Goal: Book appointment/travel/reservation

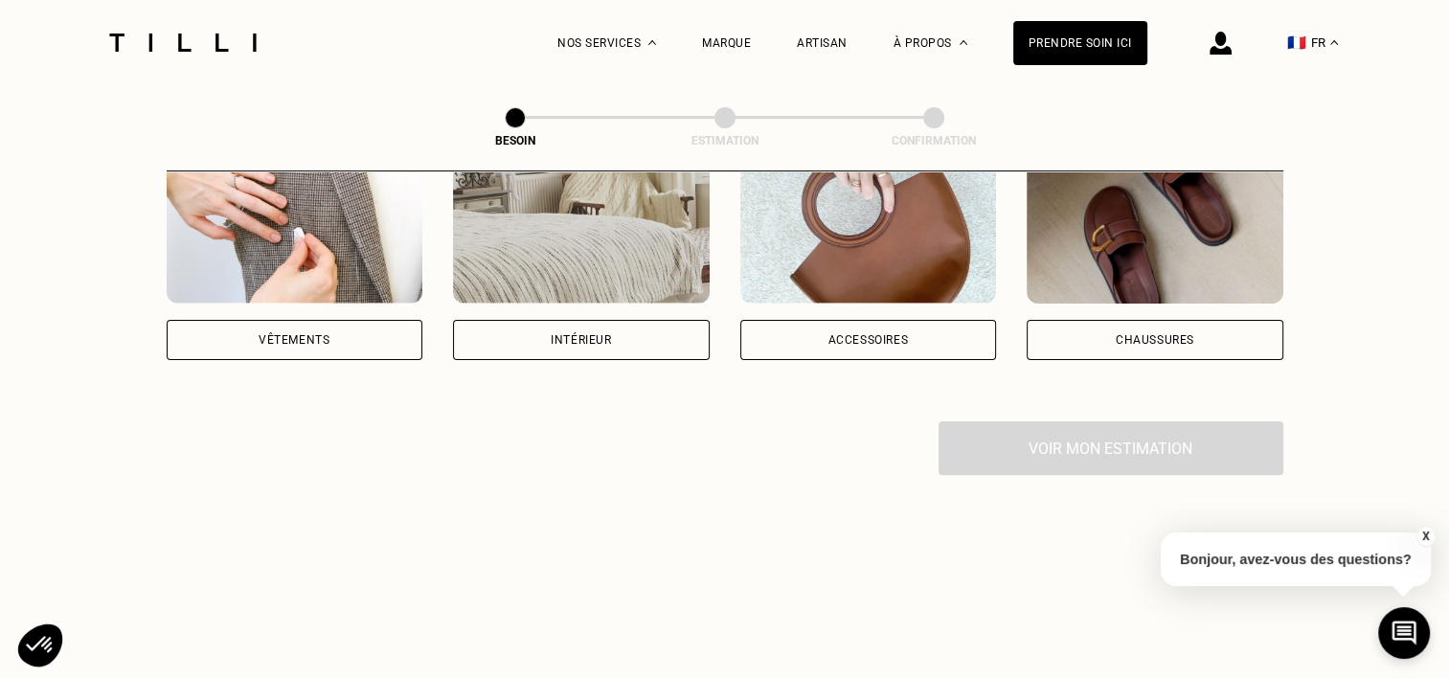
scroll to position [479, 0]
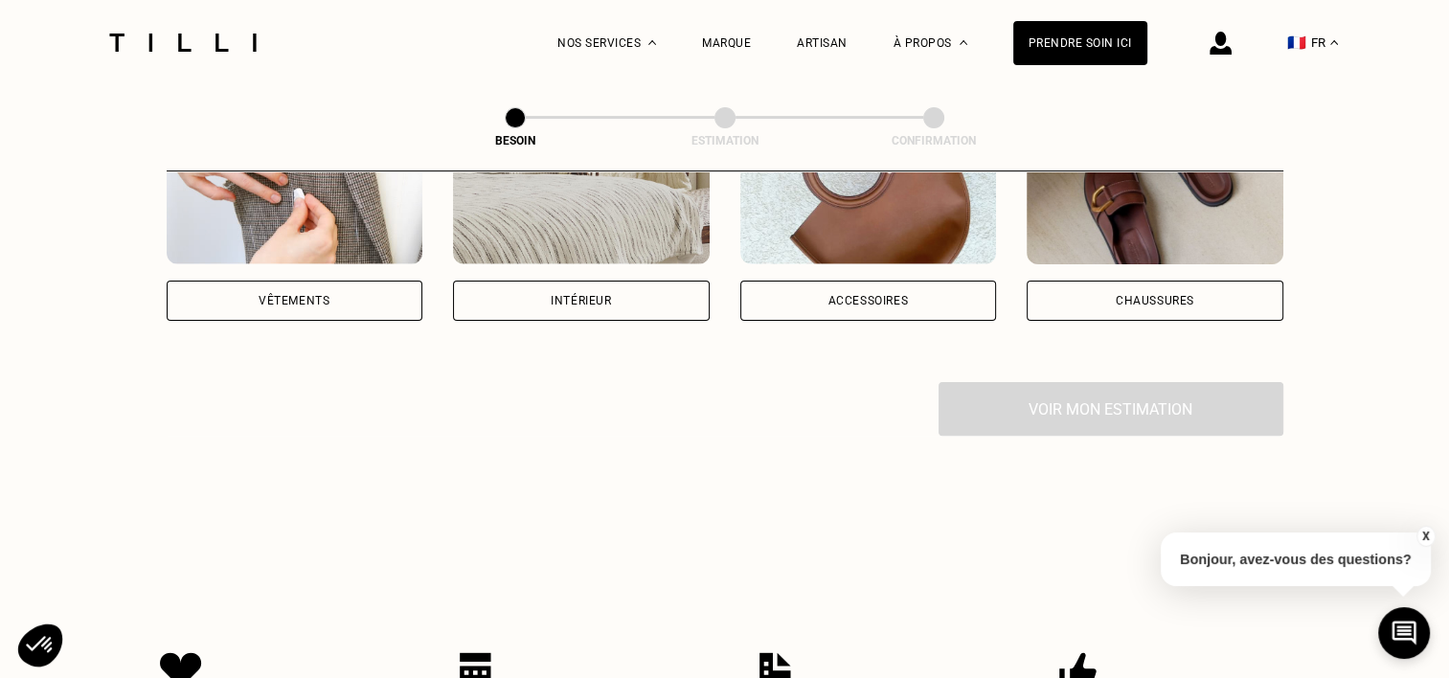
click at [261, 295] on div "Vêtements" at bounding box center [294, 300] width 71 height 11
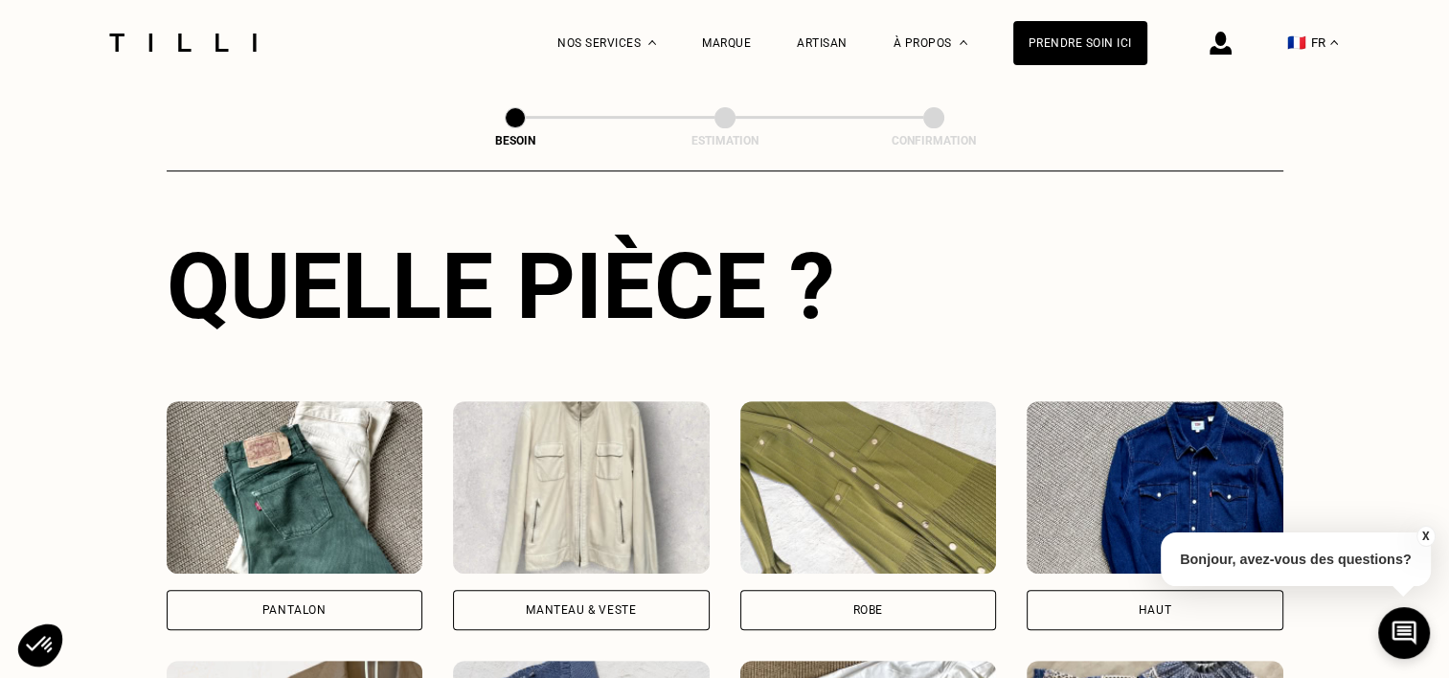
scroll to position [720, 0]
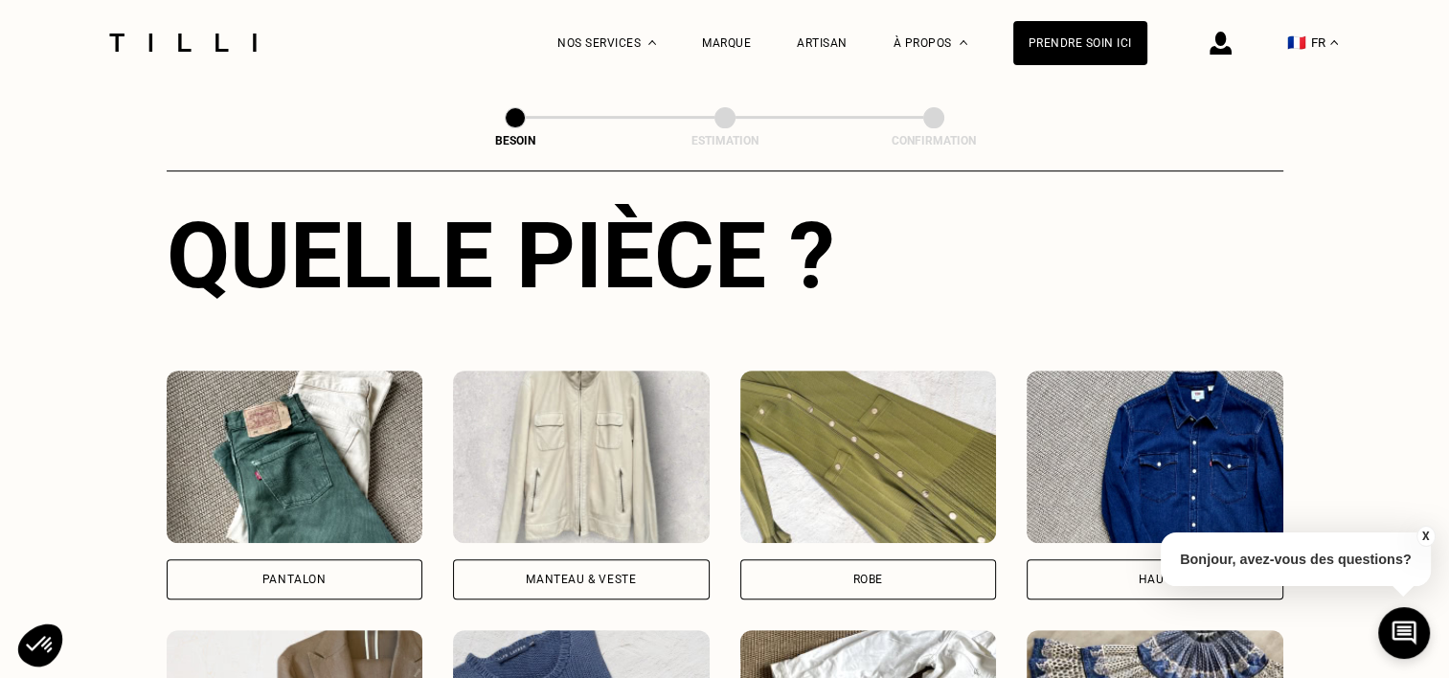
click at [321, 574] on div "Pantalon" at bounding box center [294, 579] width 64 height 11
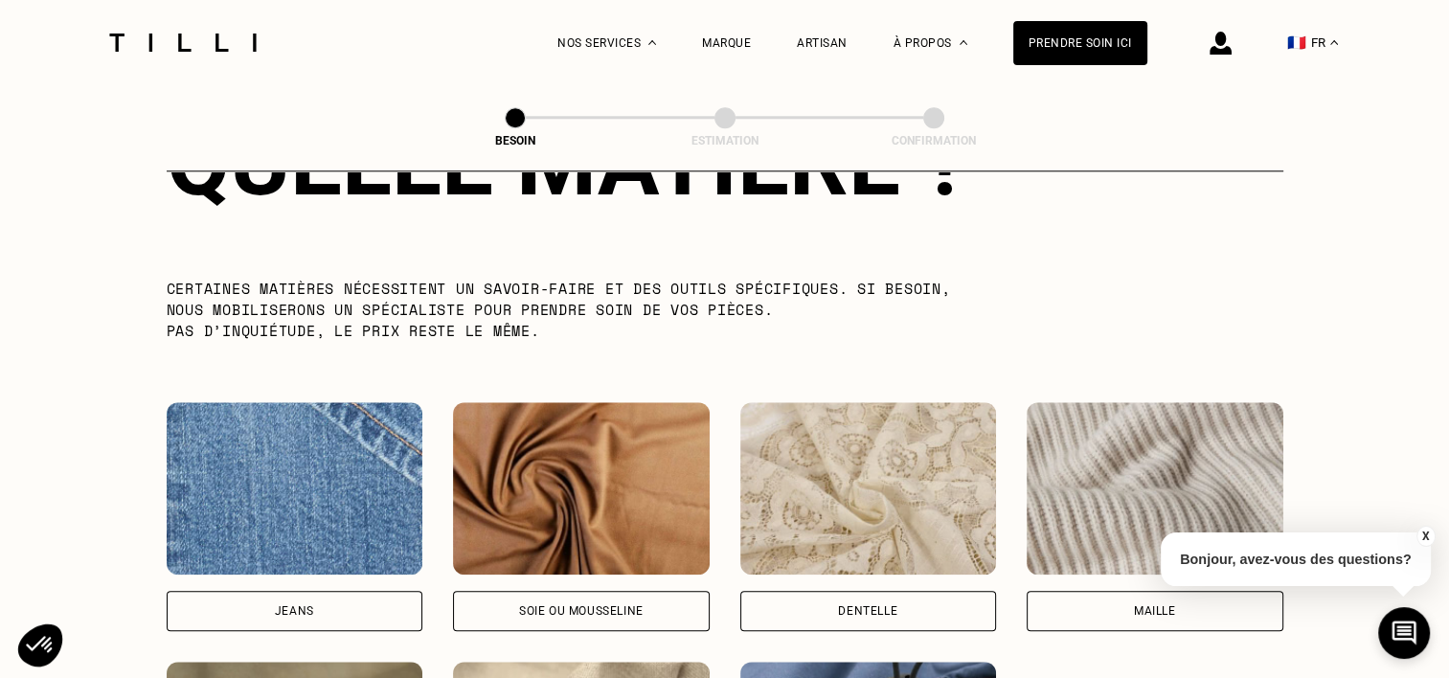
scroll to position [1857, 0]
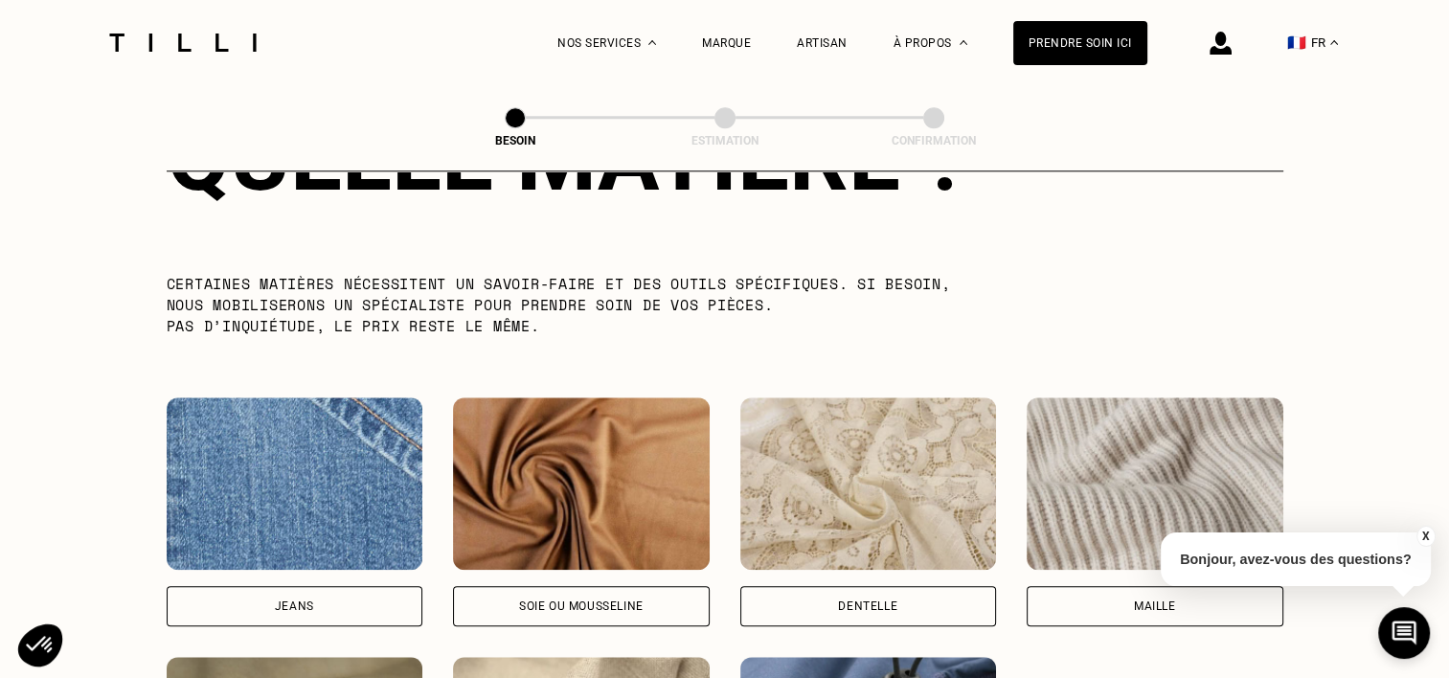
click at [381, 586] on div "Jeans" at bounding box center [295, 606] width 257 height 40
select select "FR"
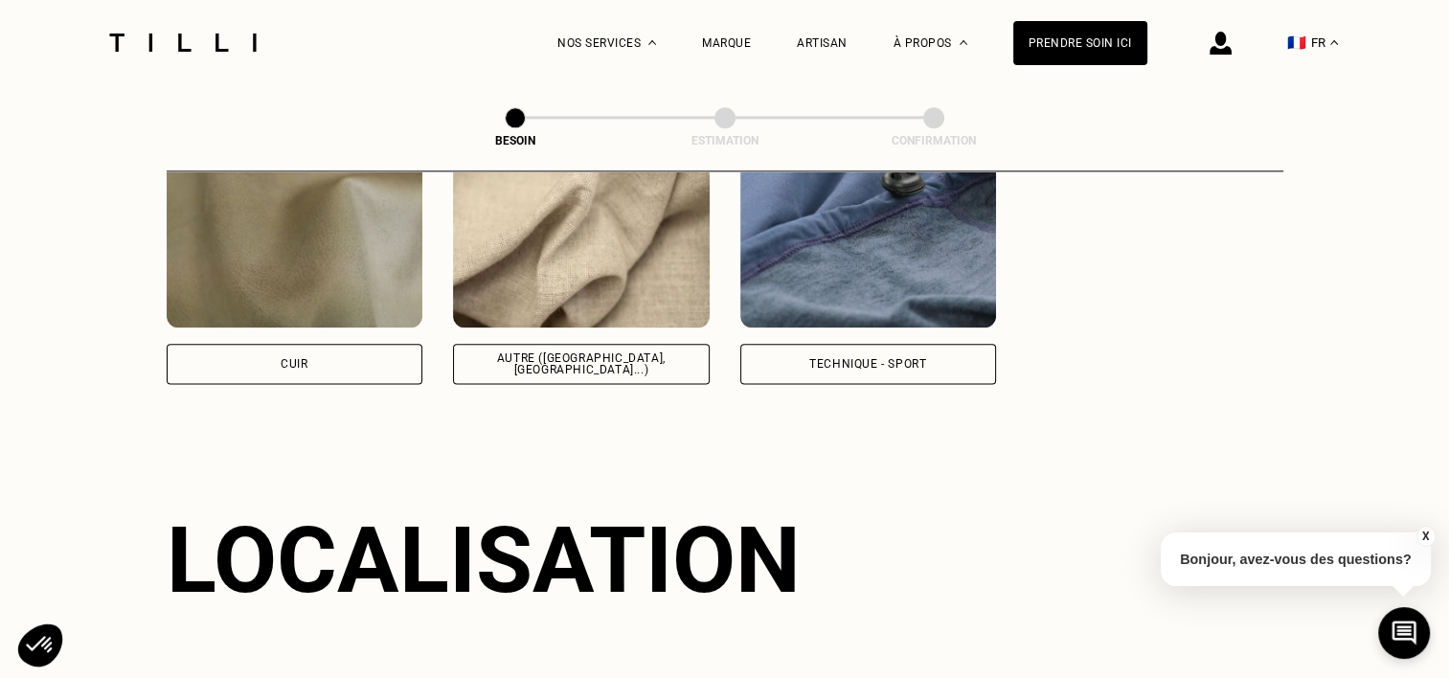
scroll to position [2572, 0]
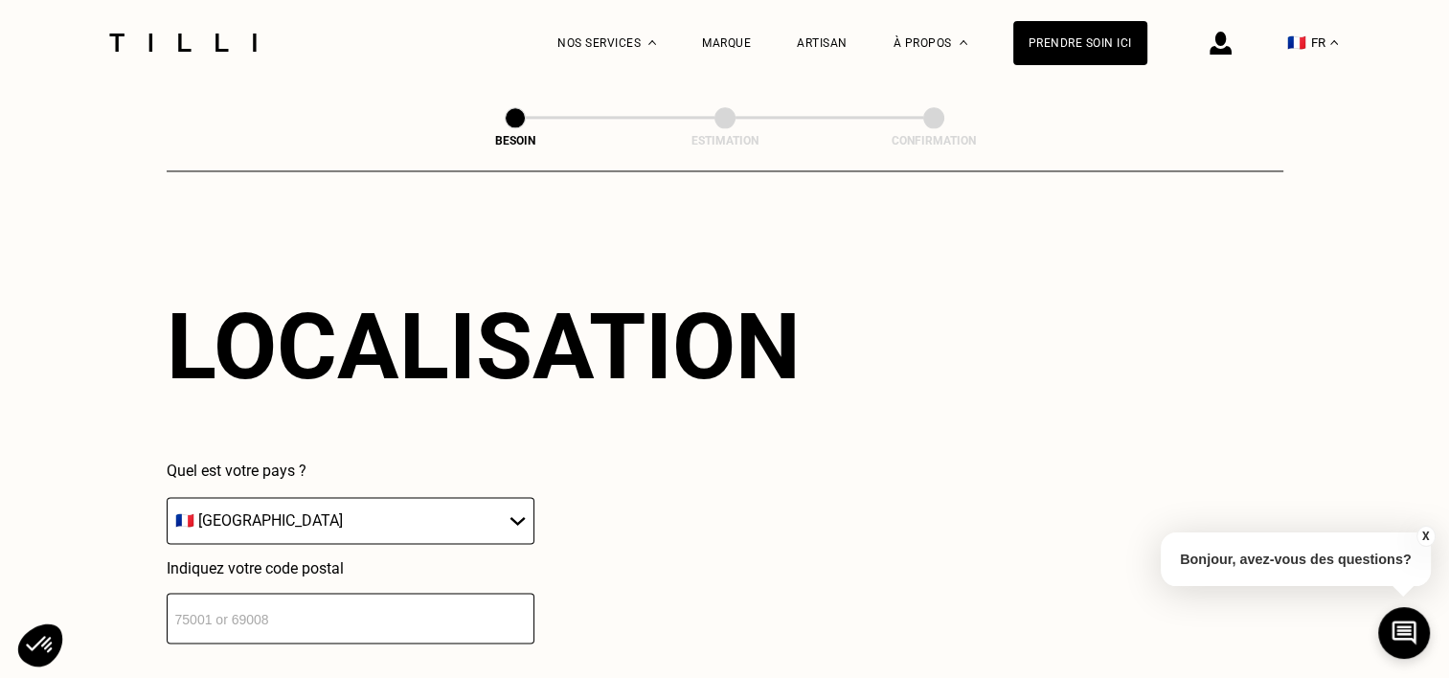
click at [299, 598] on input "number" at bounding box center [351, 618] width 368 height 51
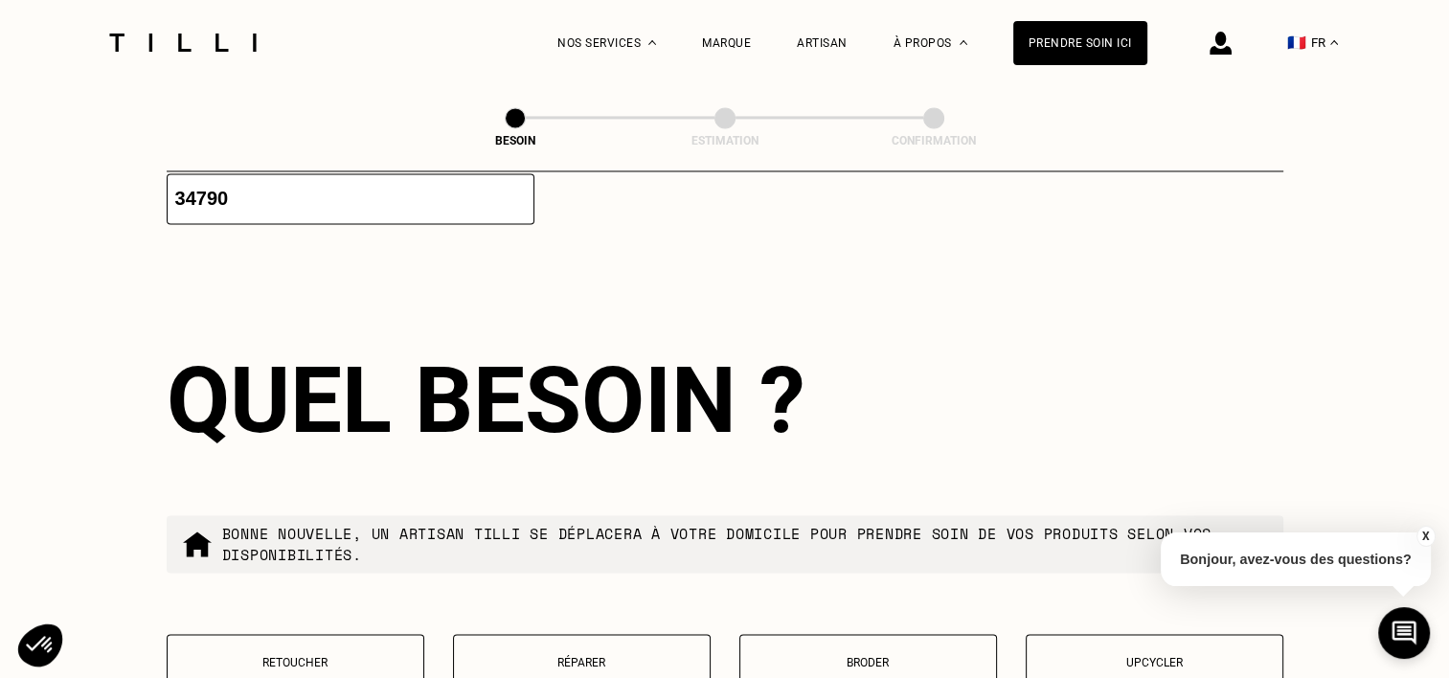
scroll to position [3049, 0]
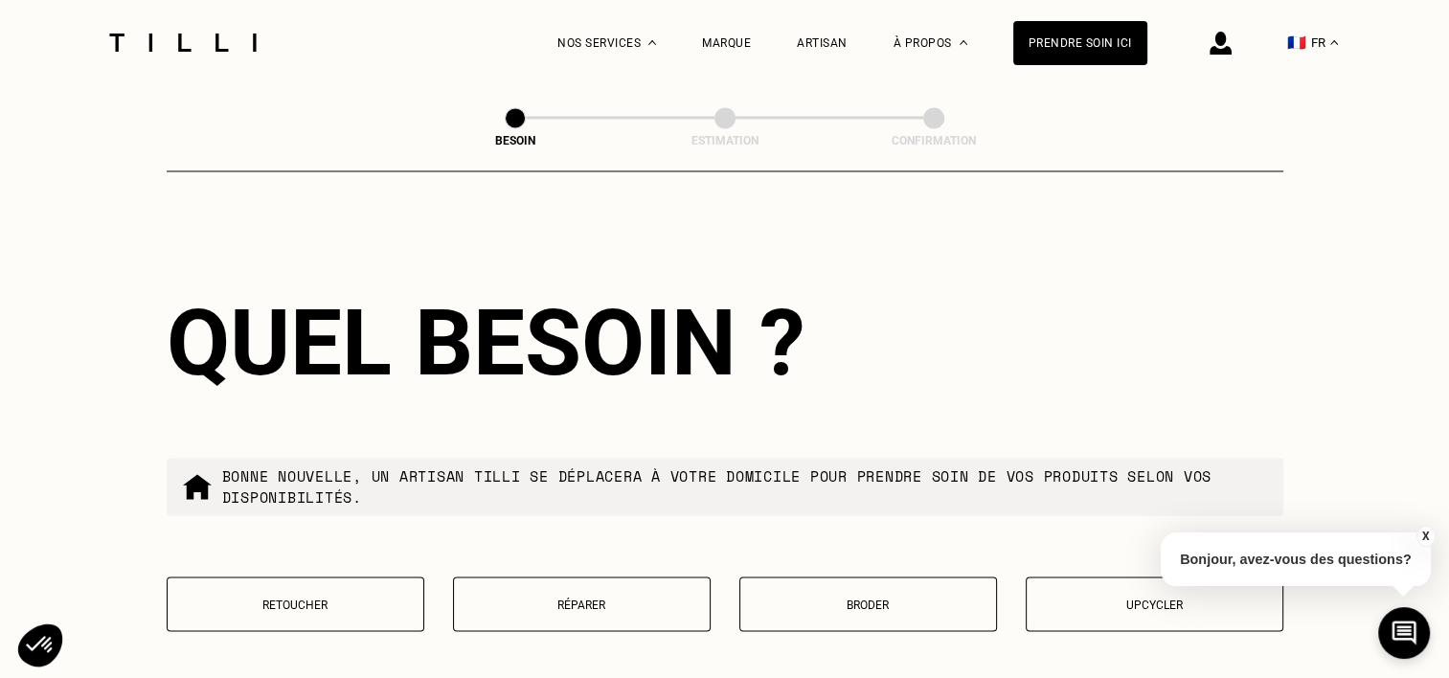
type input "34790"
click at [339, 598] on p "Retoucher" at bounding box center [295, 604] width 237 height 13
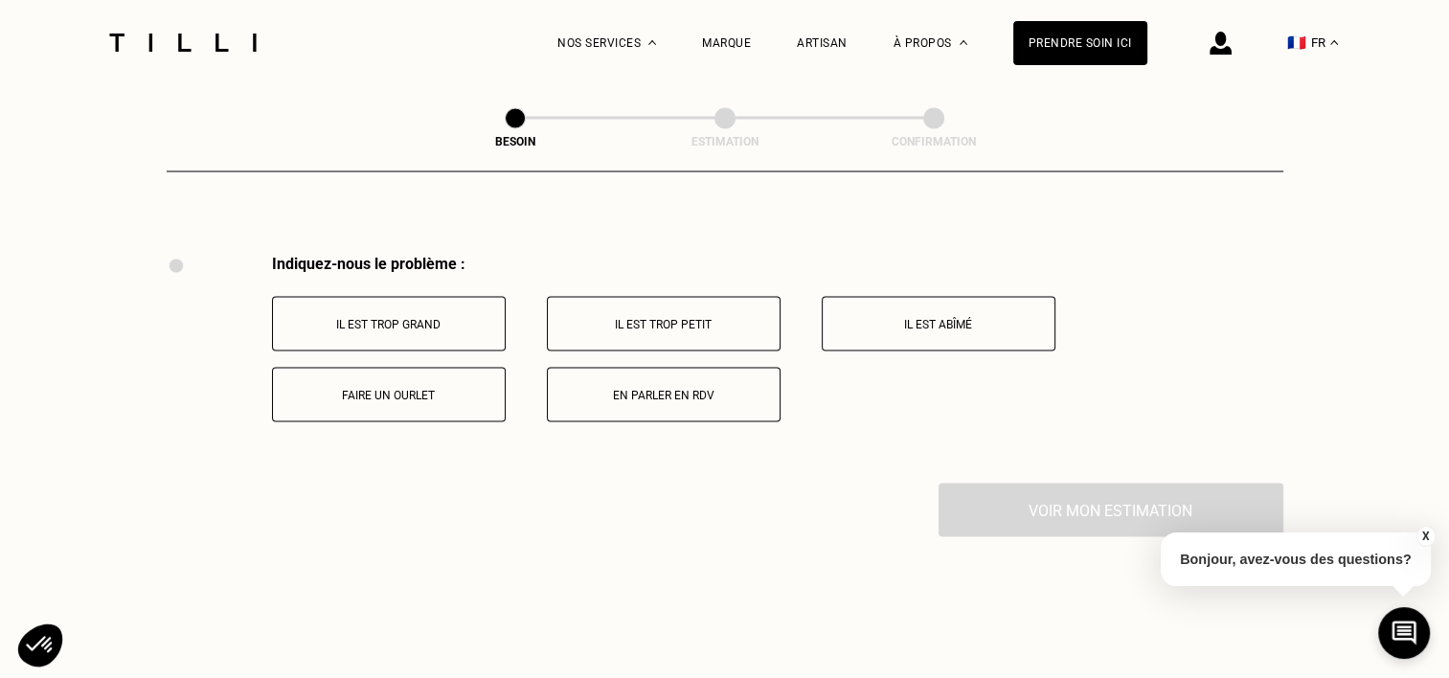
scroll to position [3540, 0]
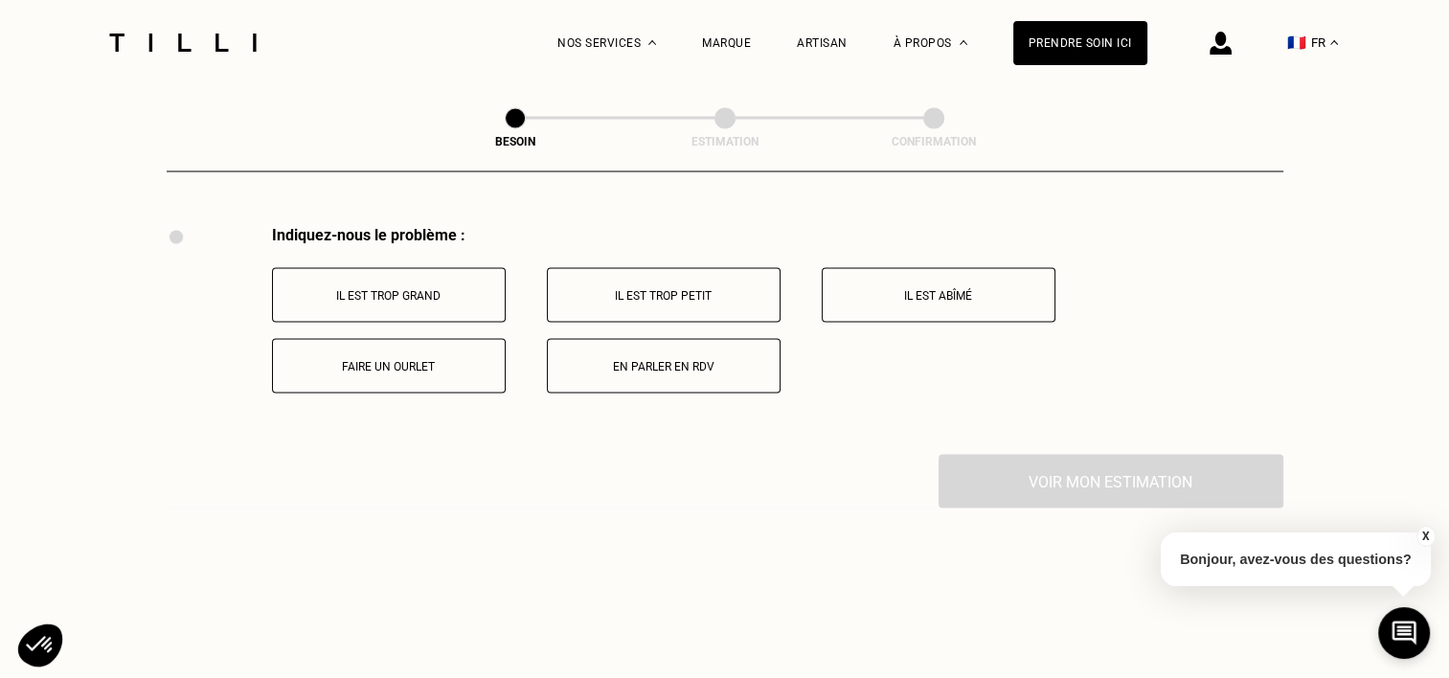
click at [345, 361] on p "Faire un ourlet" at bounding box center [388, 365] width 213 height 13
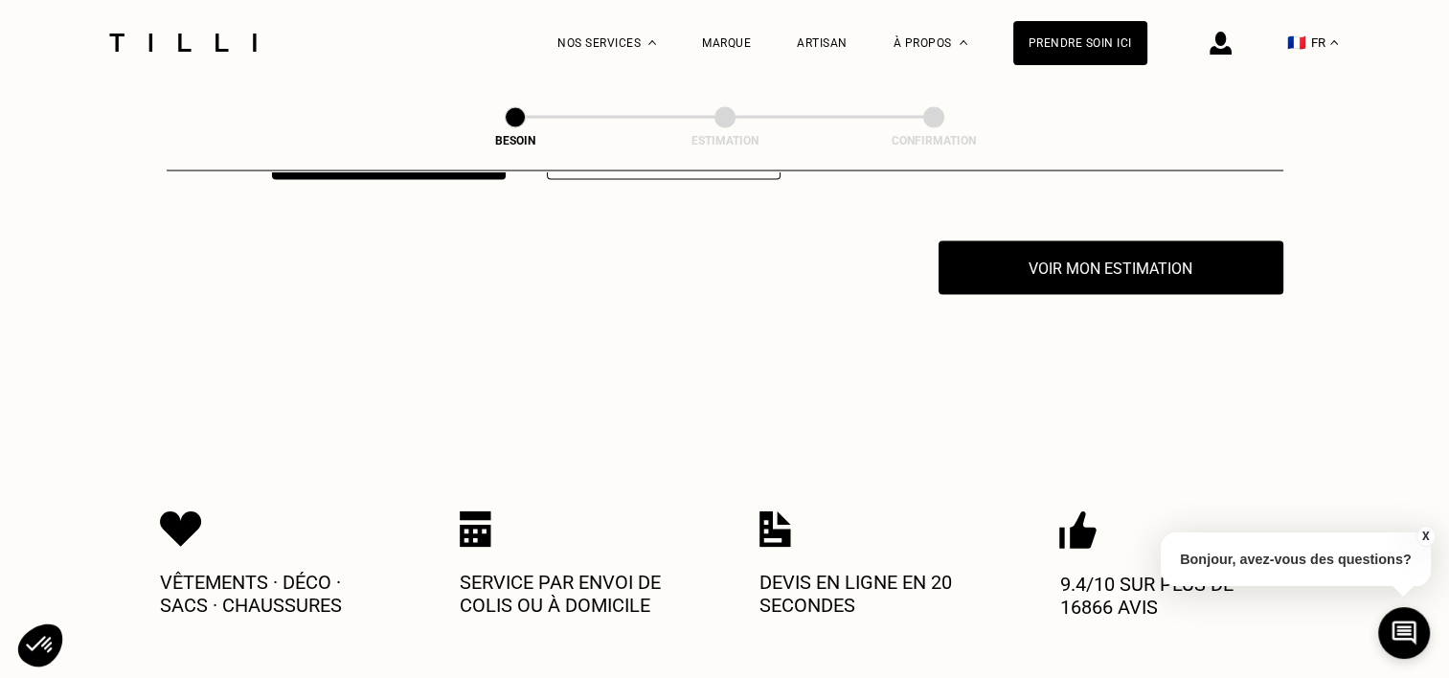
scroll to position [3769, 0]
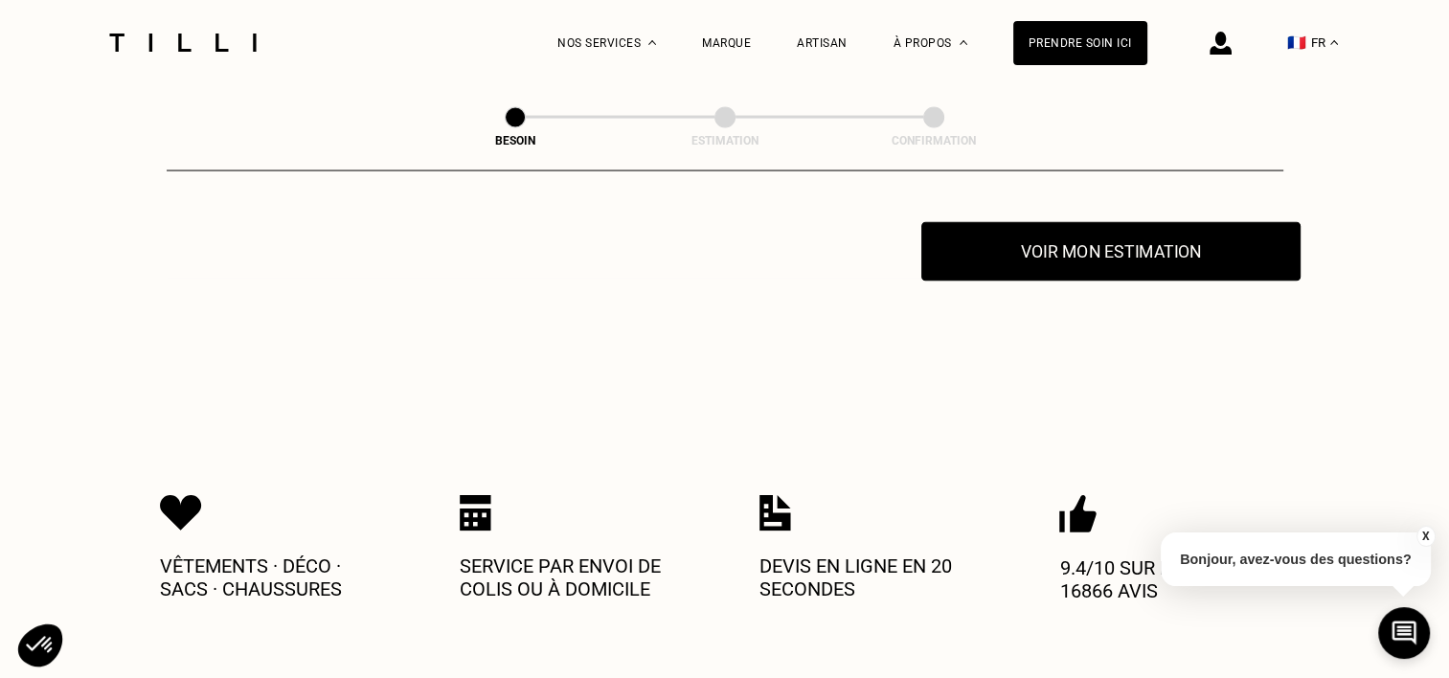
click at [1171, 245] on button "Voir mon estimation" at bounding box center [1110, 251] width 379 height 59
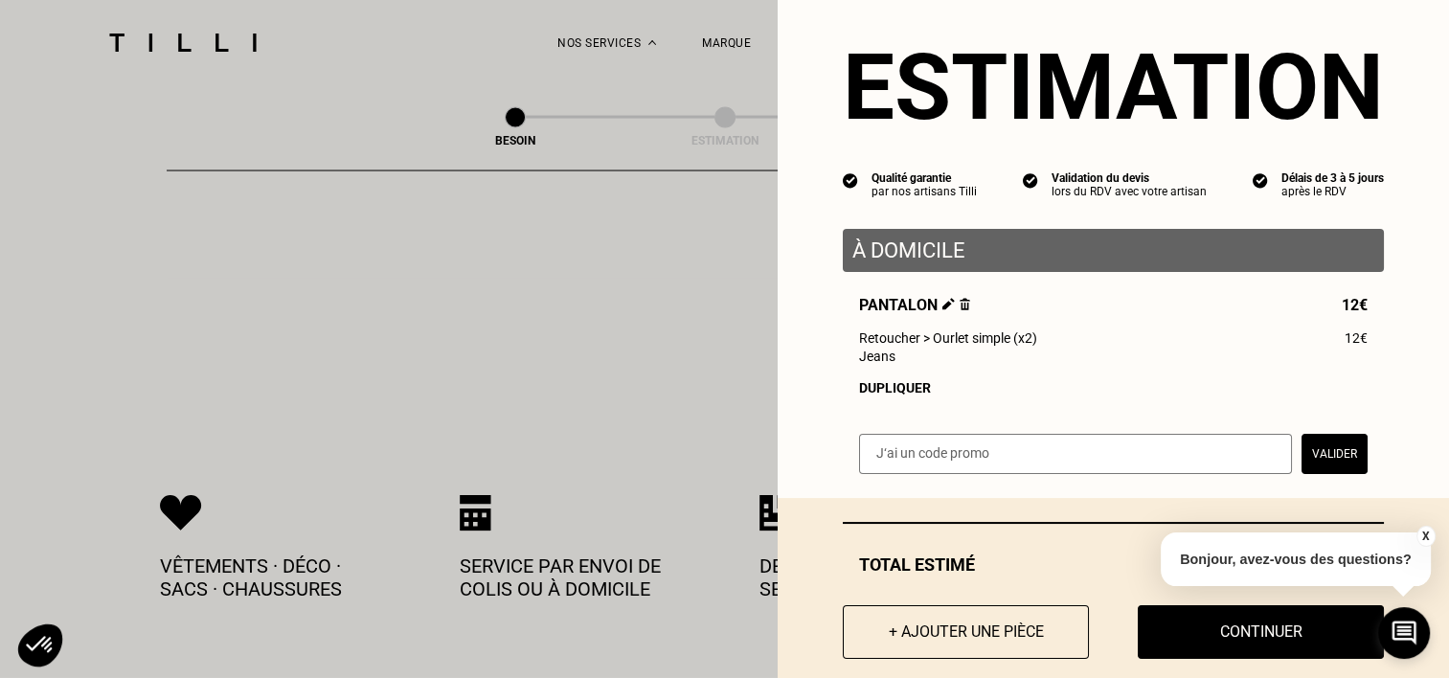
scroll to position [0, 0]
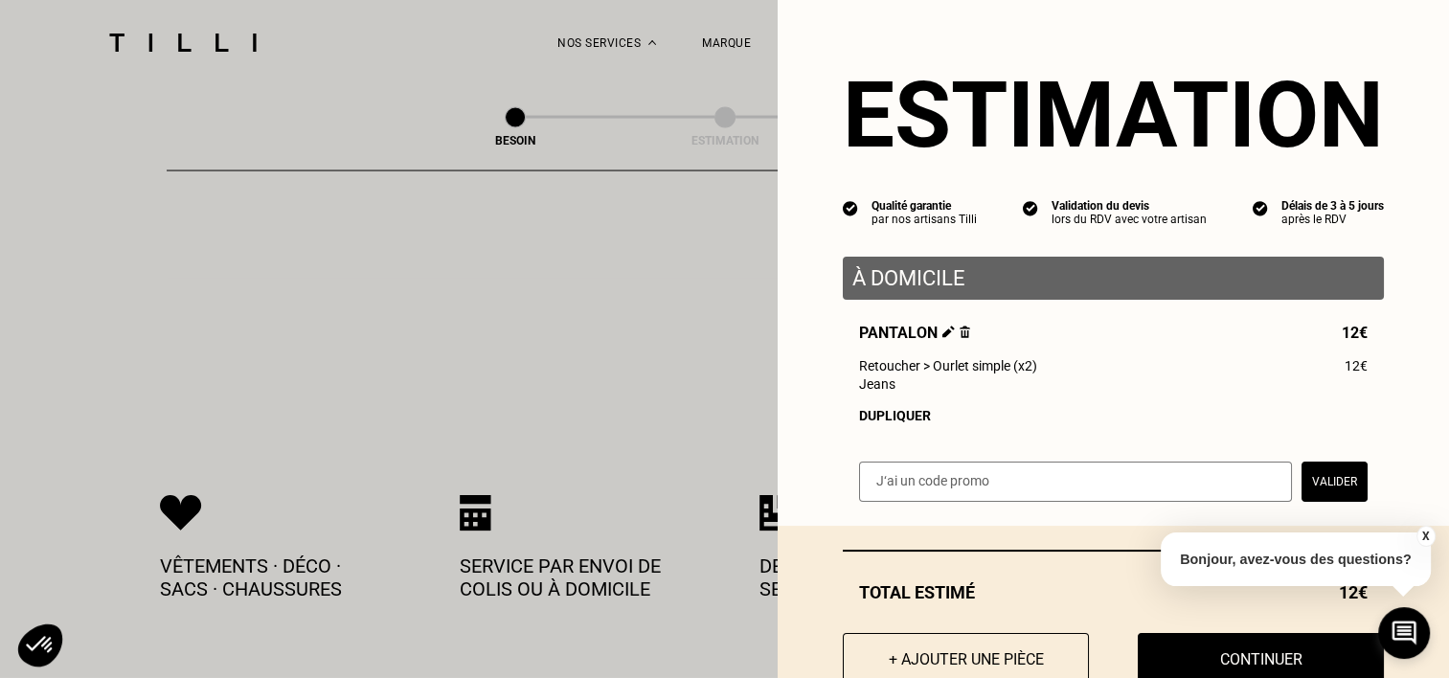
click at [1185, 660] on button "Continuer" at bounding box center [1261, 660] width 246 height 54
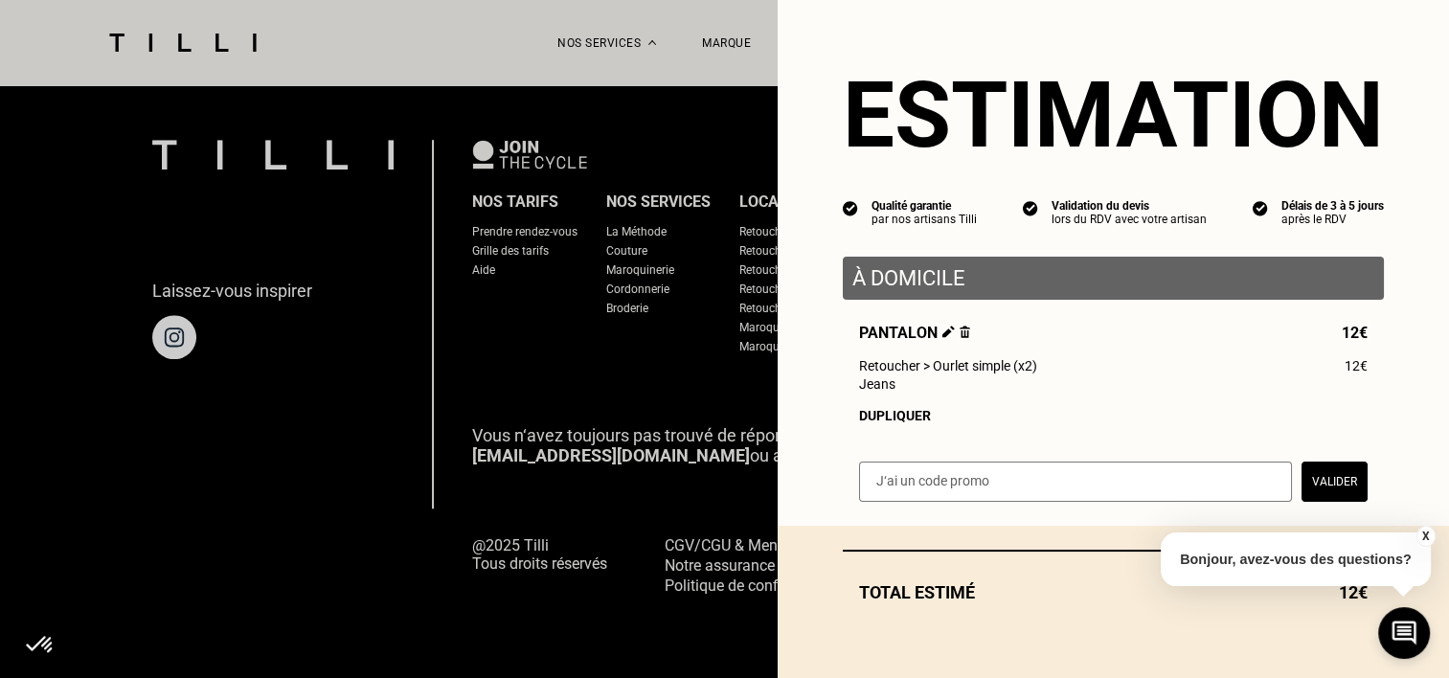
scroll to position [1260, 0]
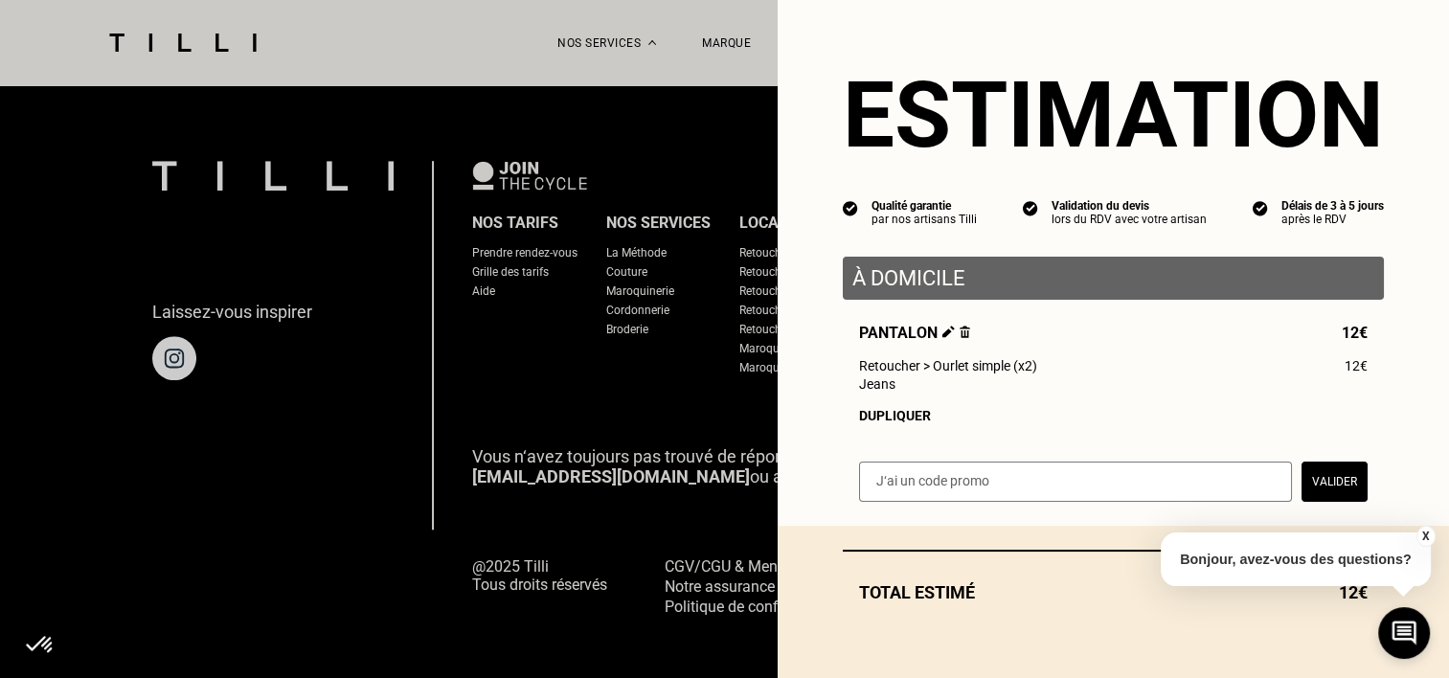
select select "FR"
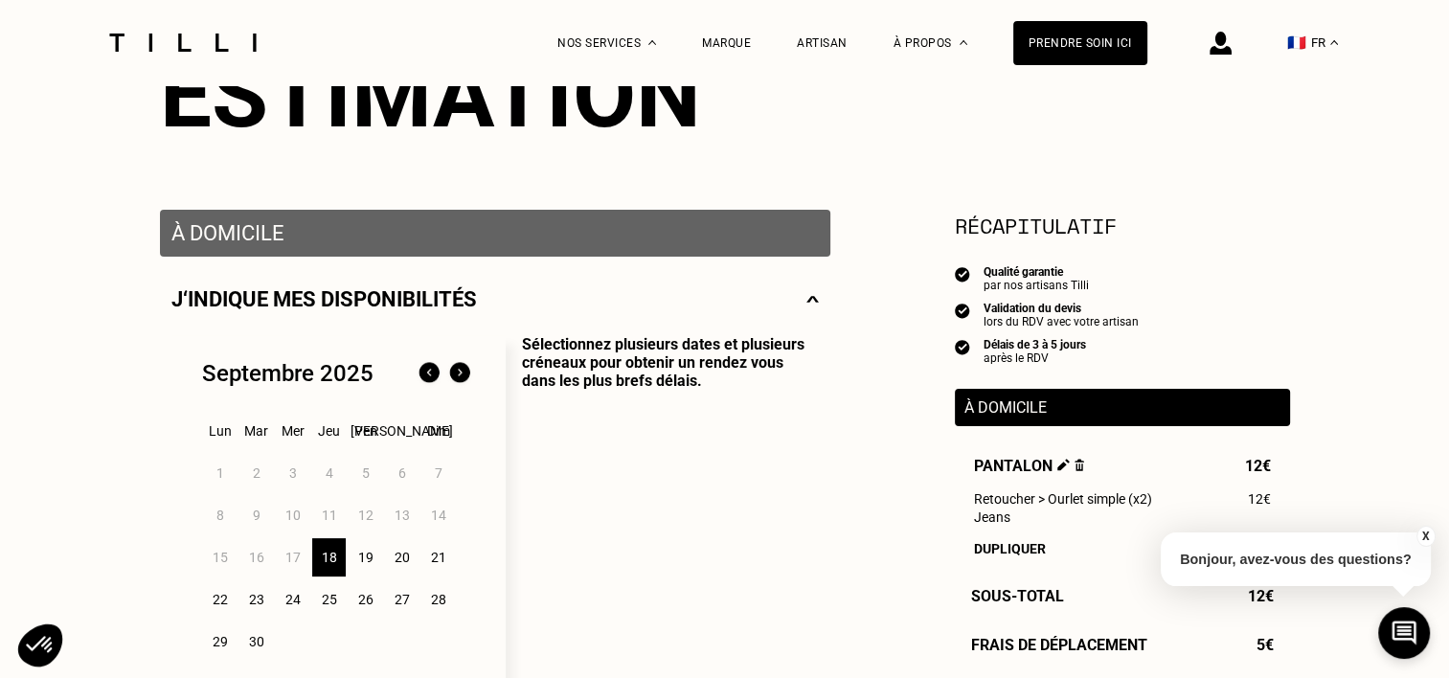
scroll to position [287, 0]
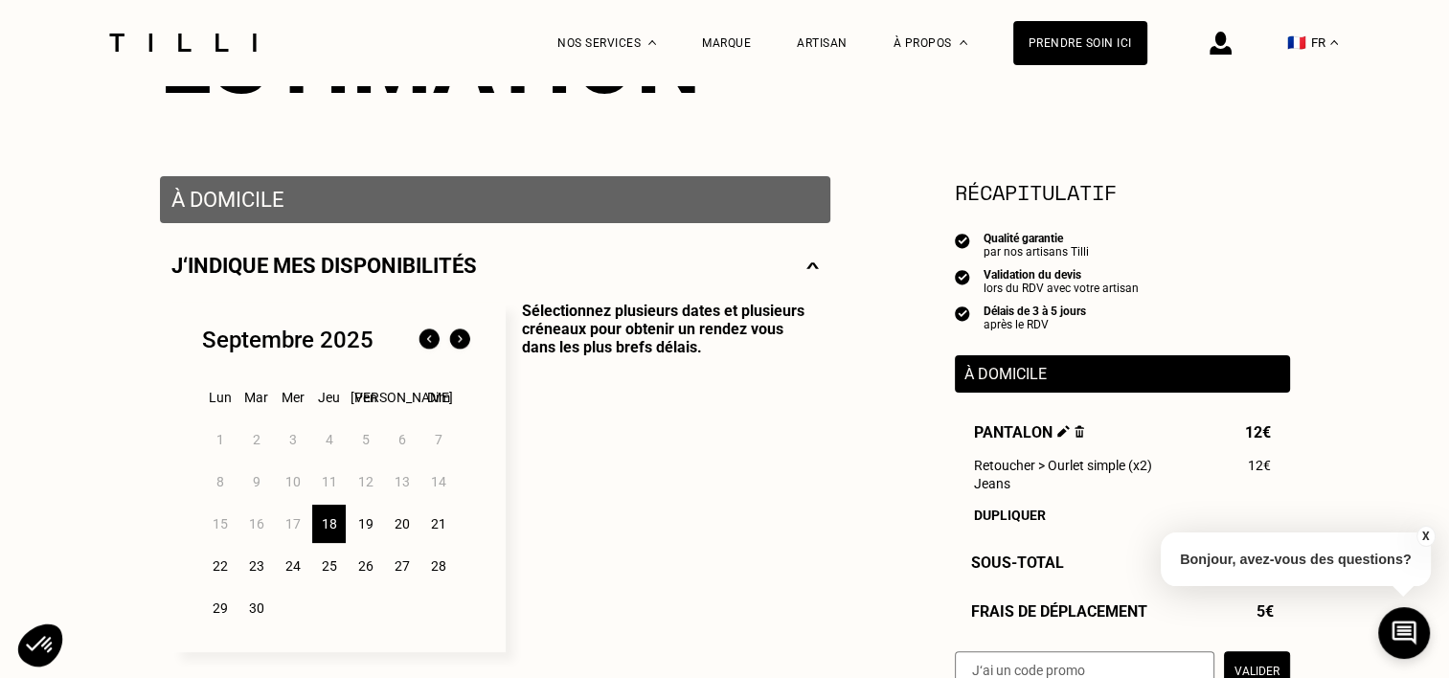
click at [267, 613] on div "30" at bounding box center [256, 608] width 34 height 38
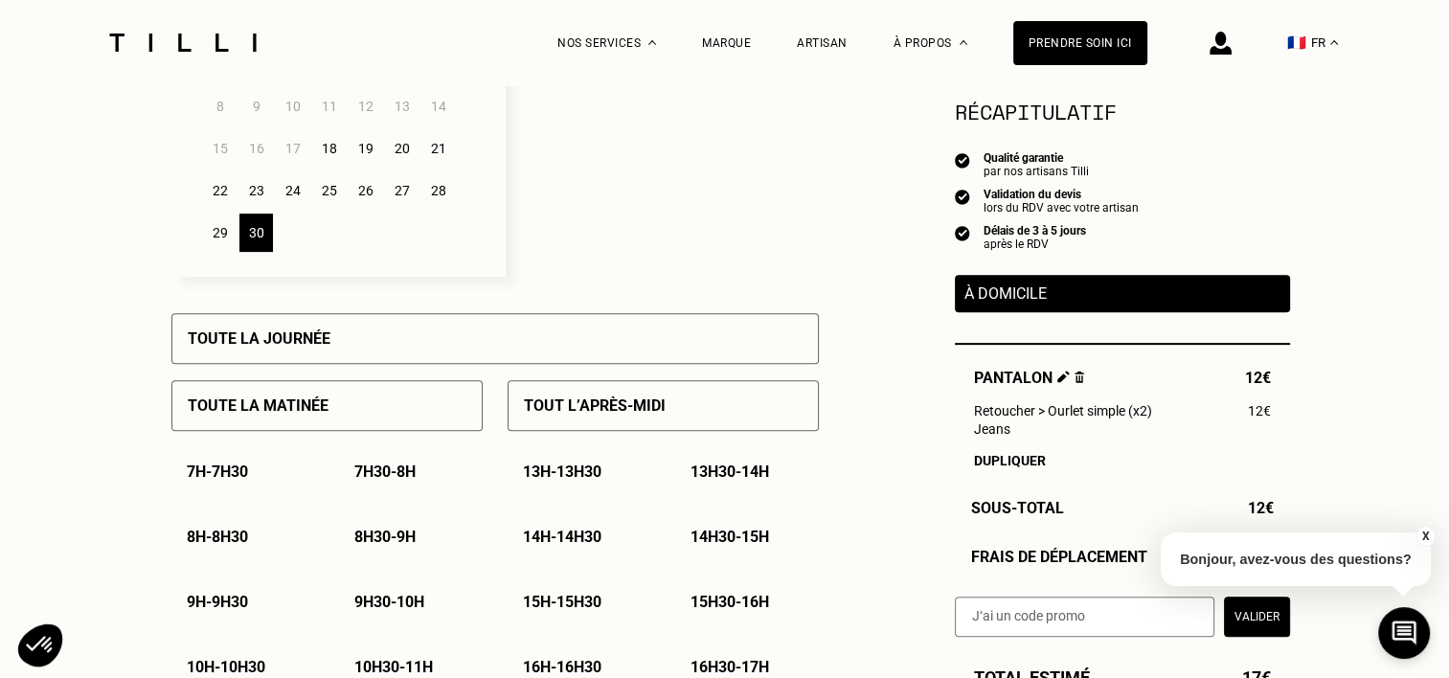
scroll to position [766, 0]
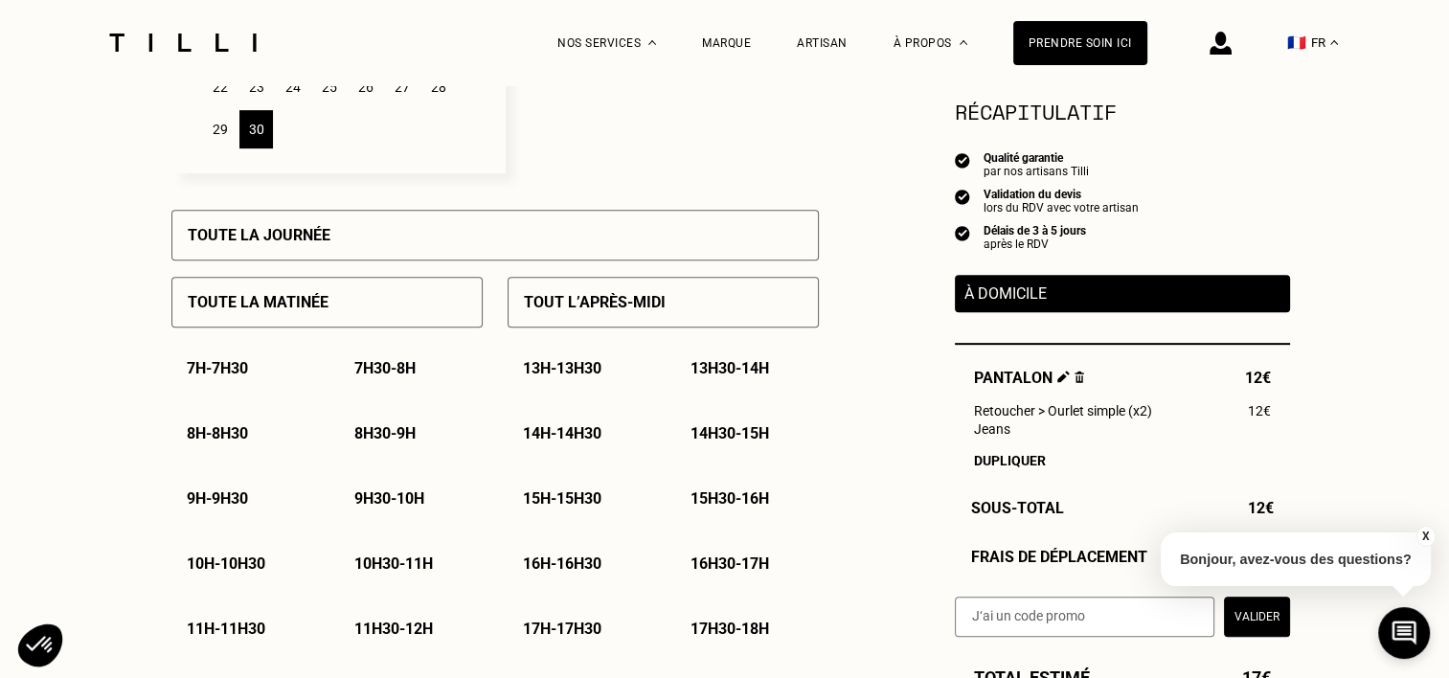
click at [578, 375] on p "13h - 13h30" at bounding box center [562, 368] width 79 height 18
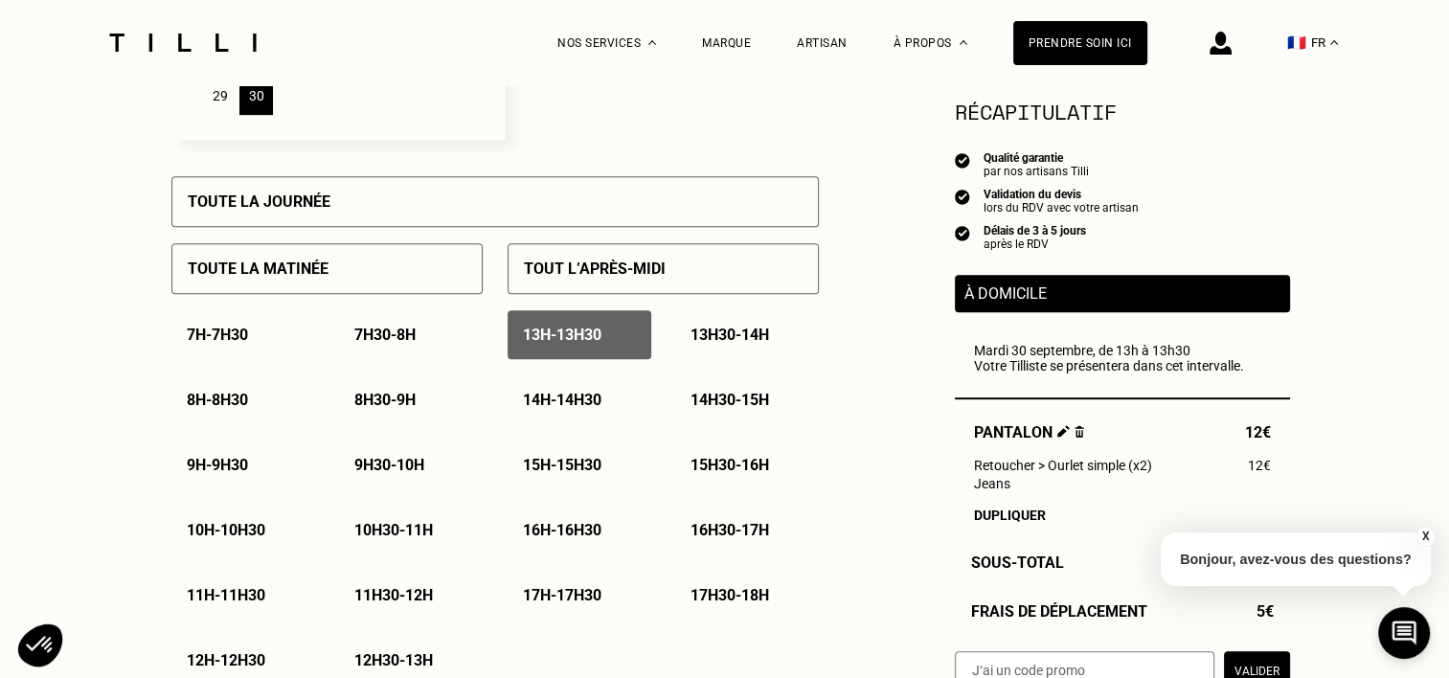
scroll to position [958, 0]
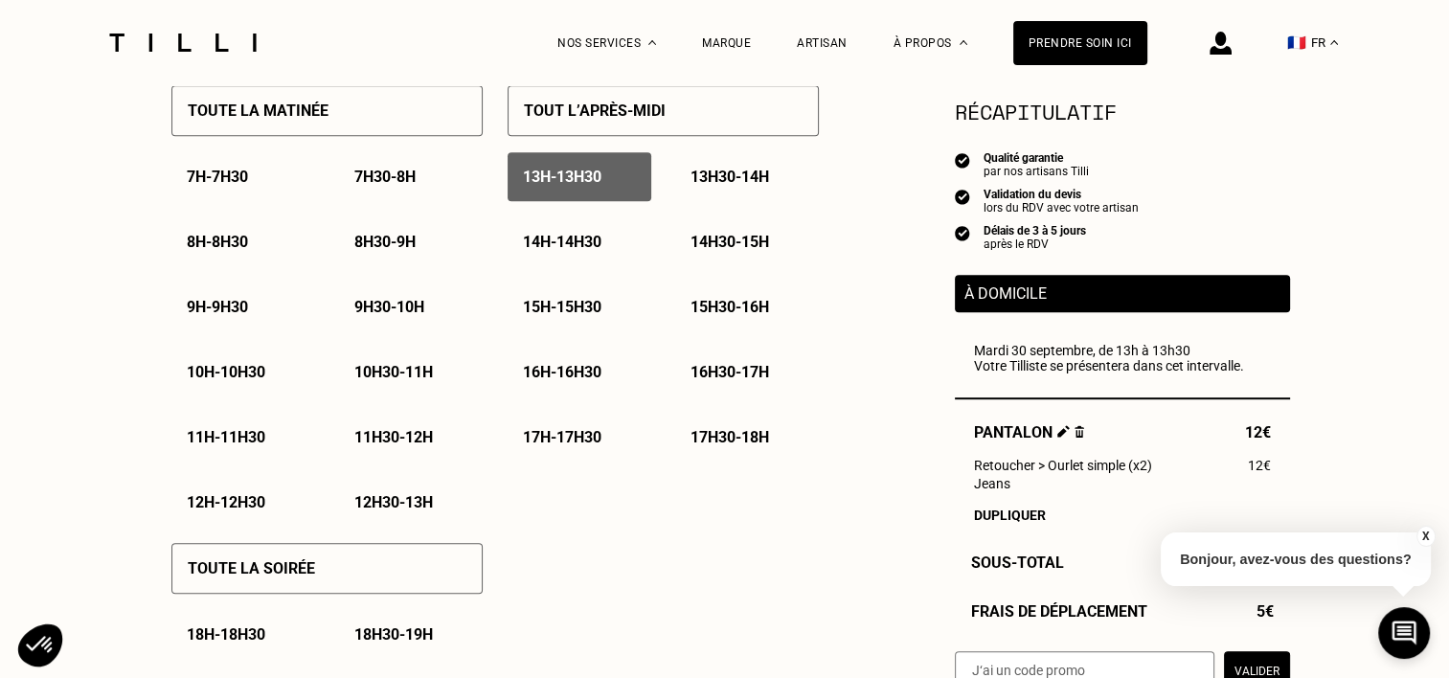
click at [1259, 665] on button "Valider" at bounding box center [1257, 671] width 66 height 40
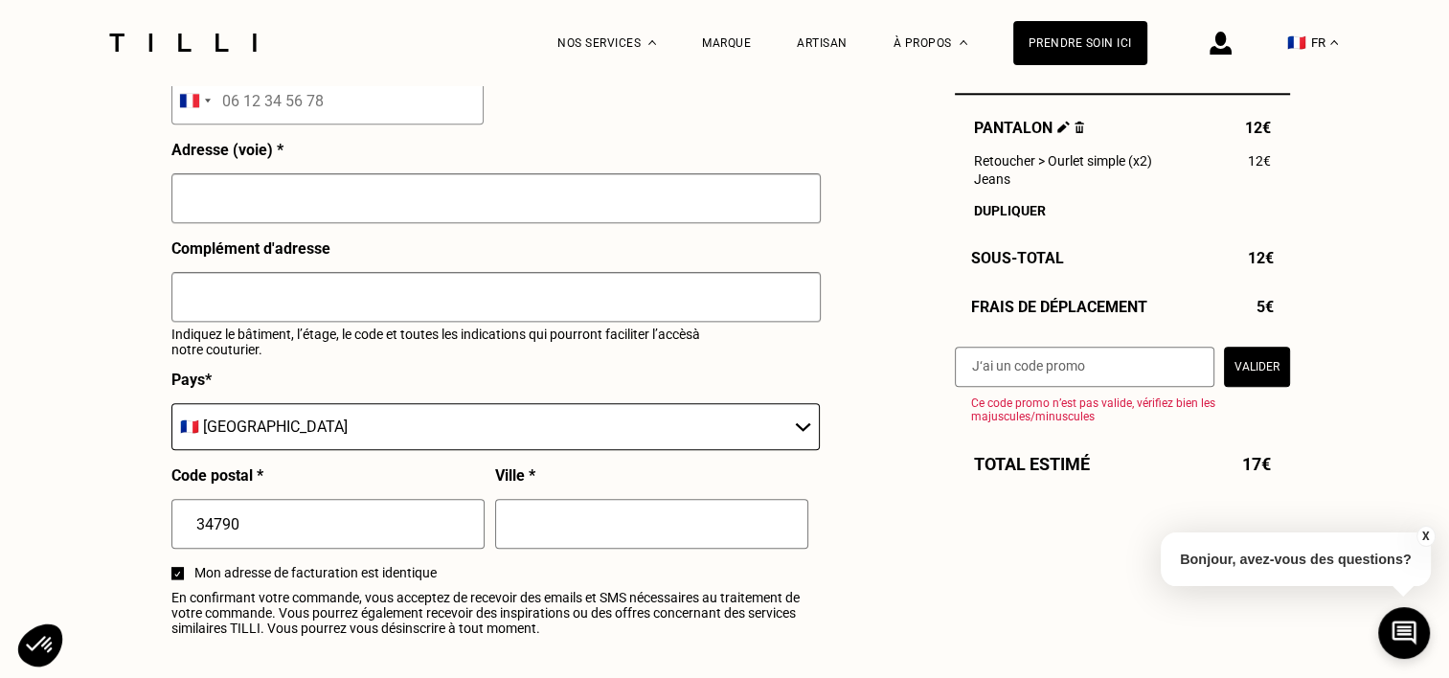
scroll to position [1819, 0]
